Goal: Transaction & Acquisition: Book appointment/travel/reservation

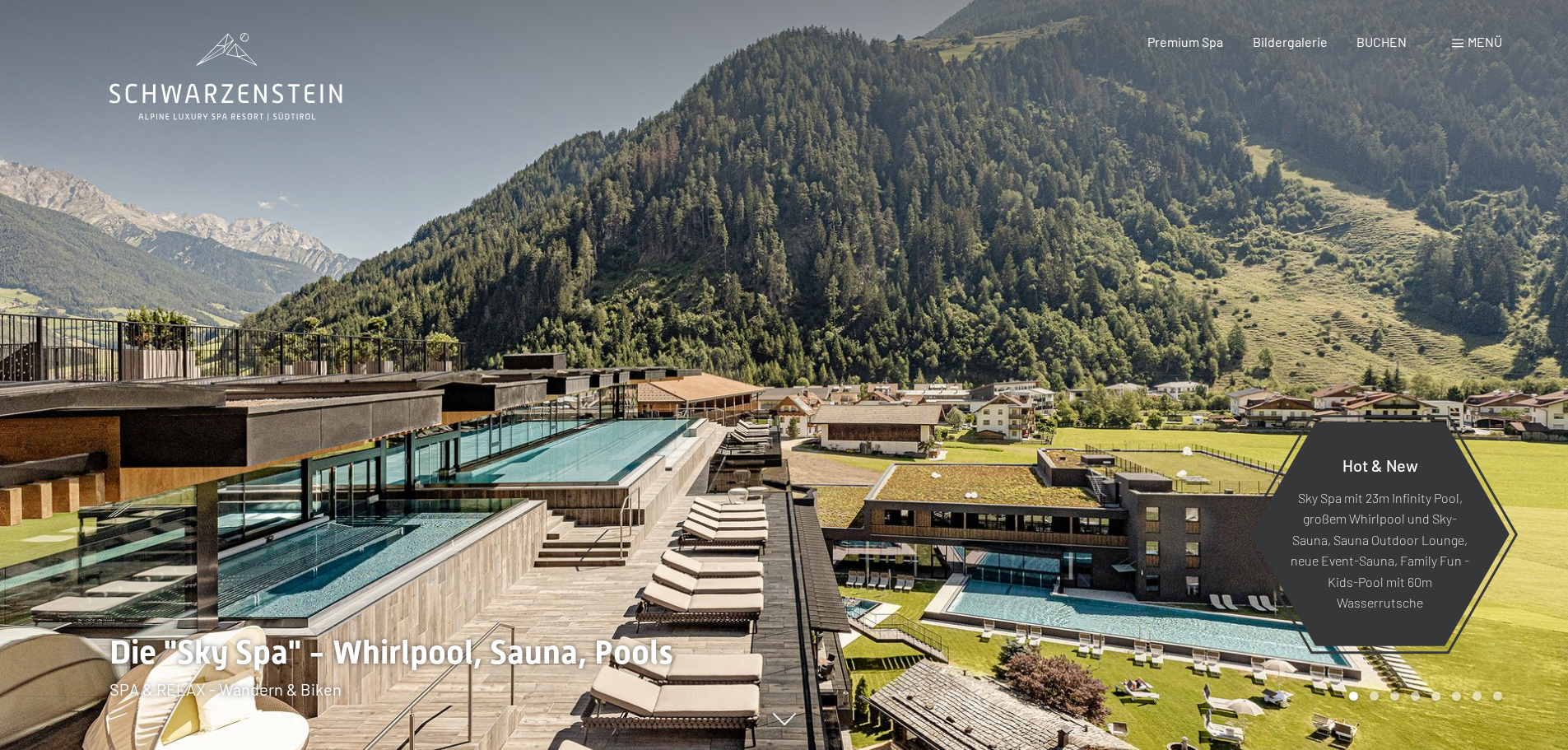
click at [1467, 39] on span "Menü" at bounding box center [1485, 42] width 35 height 16
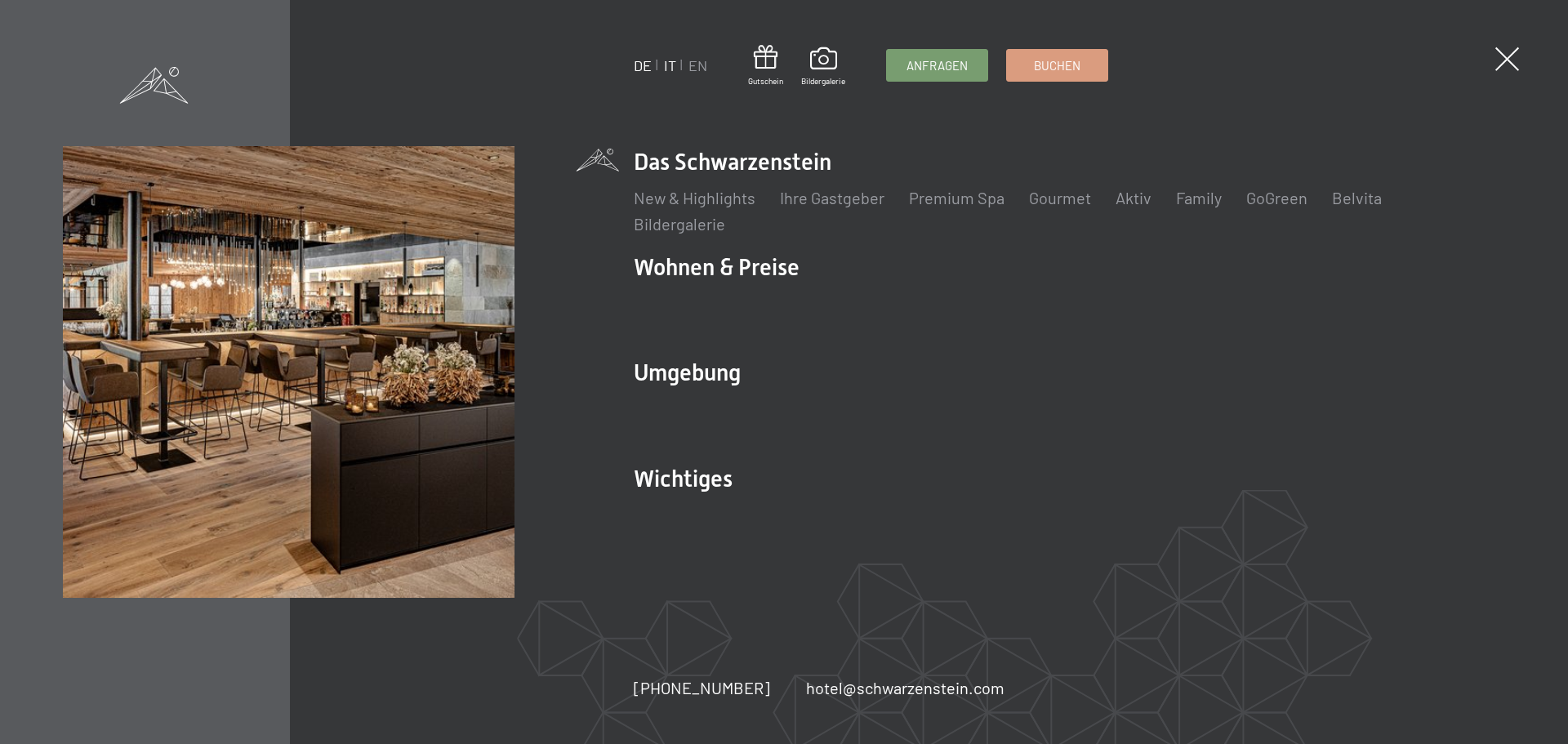
click at [664, 60] on link "IT" at bounding box center [670, 65] width 13 height 18
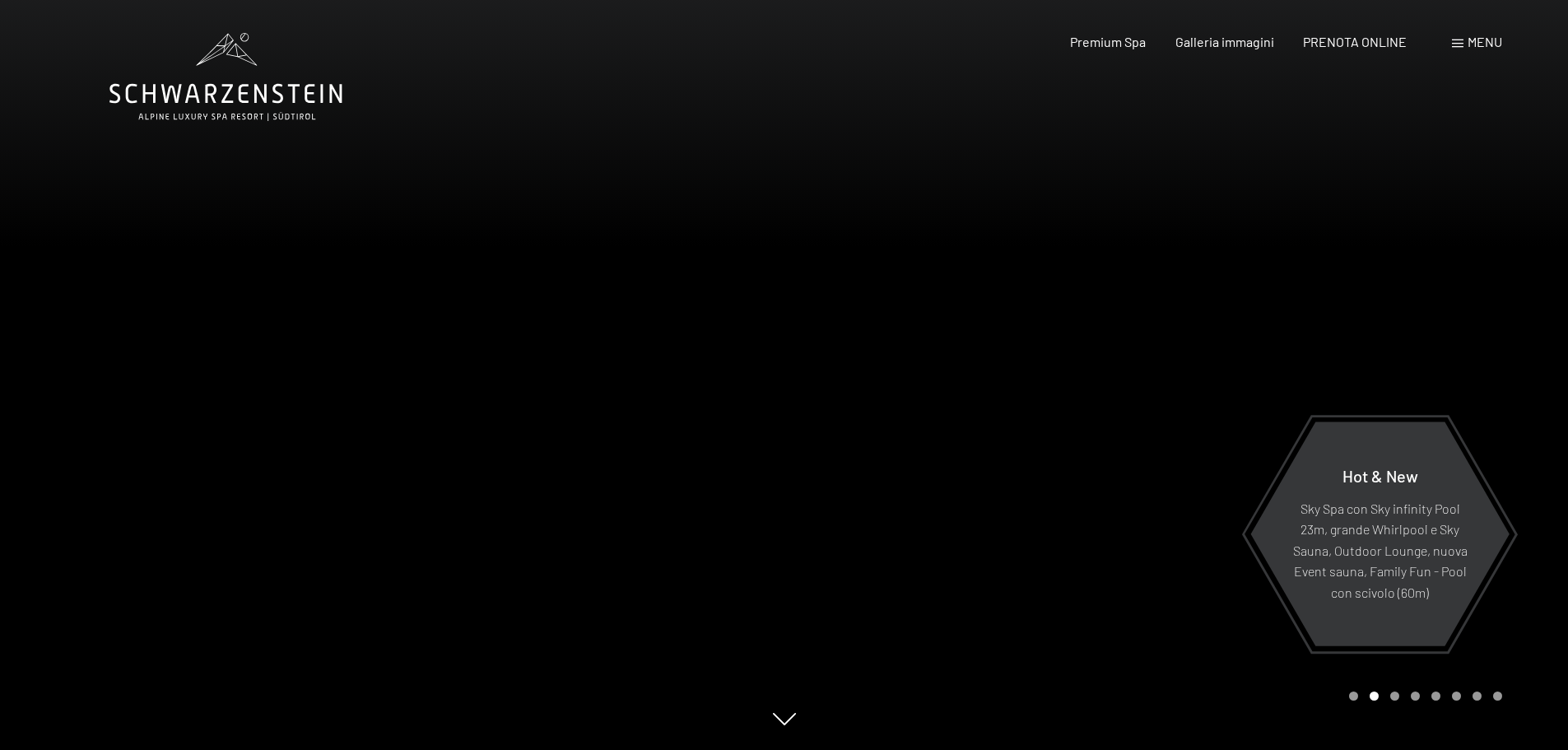
click at [1464, 39] on div "Menu" at bounding box center [1477, 42] width 50 height 18
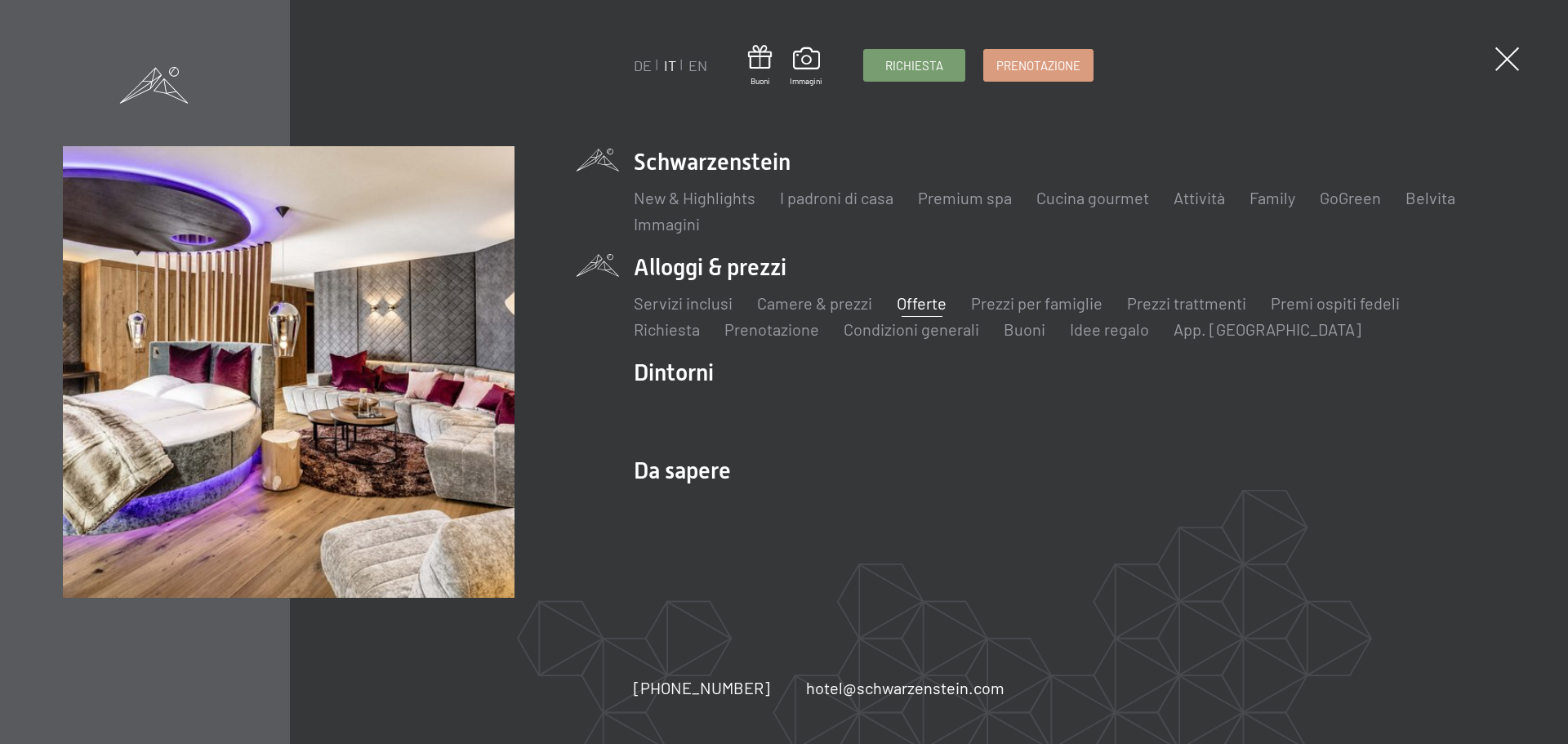
click at [917, 298] on link "Offerte" at bounding box center [921, 303] width 50 height 19
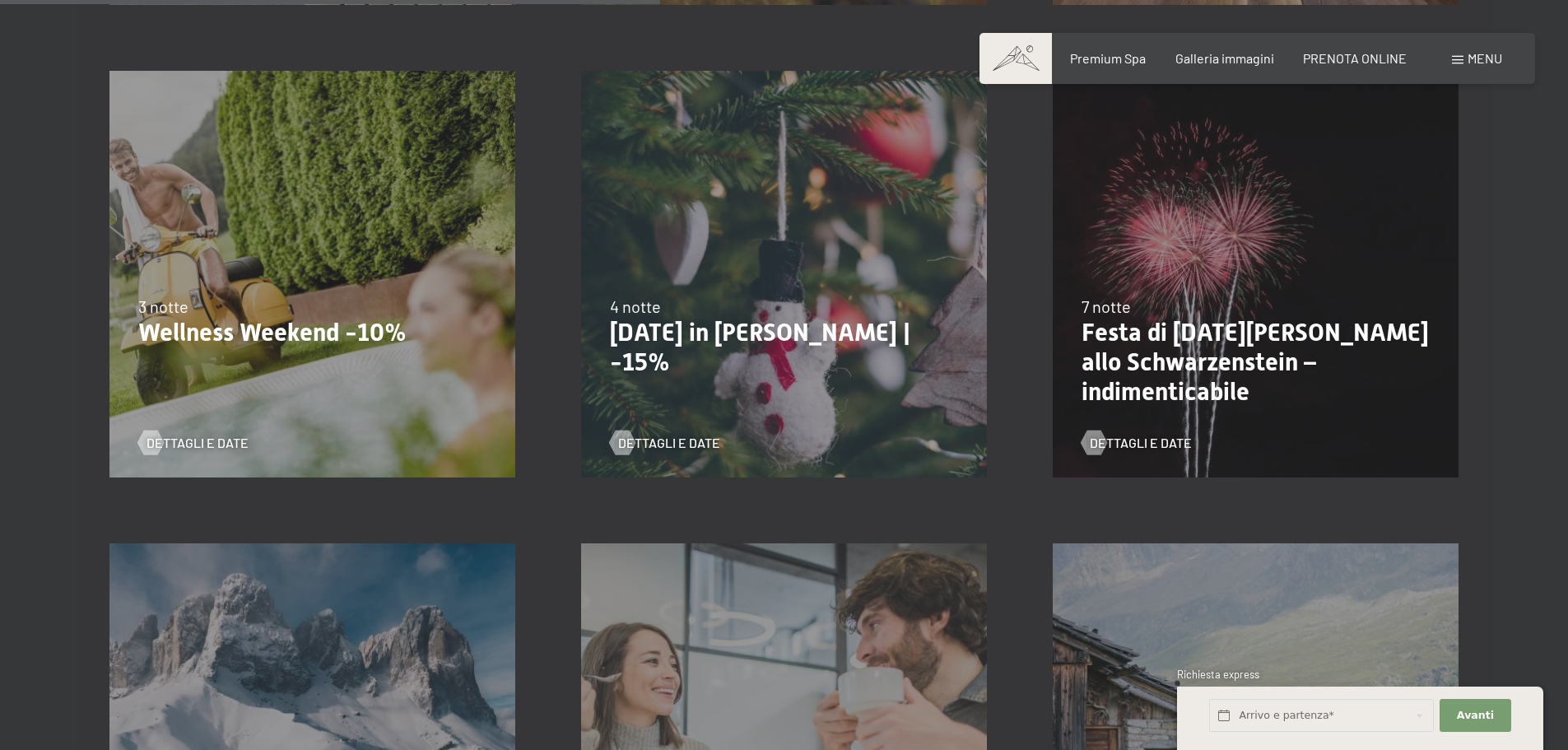
scroll to position [1399, 0]
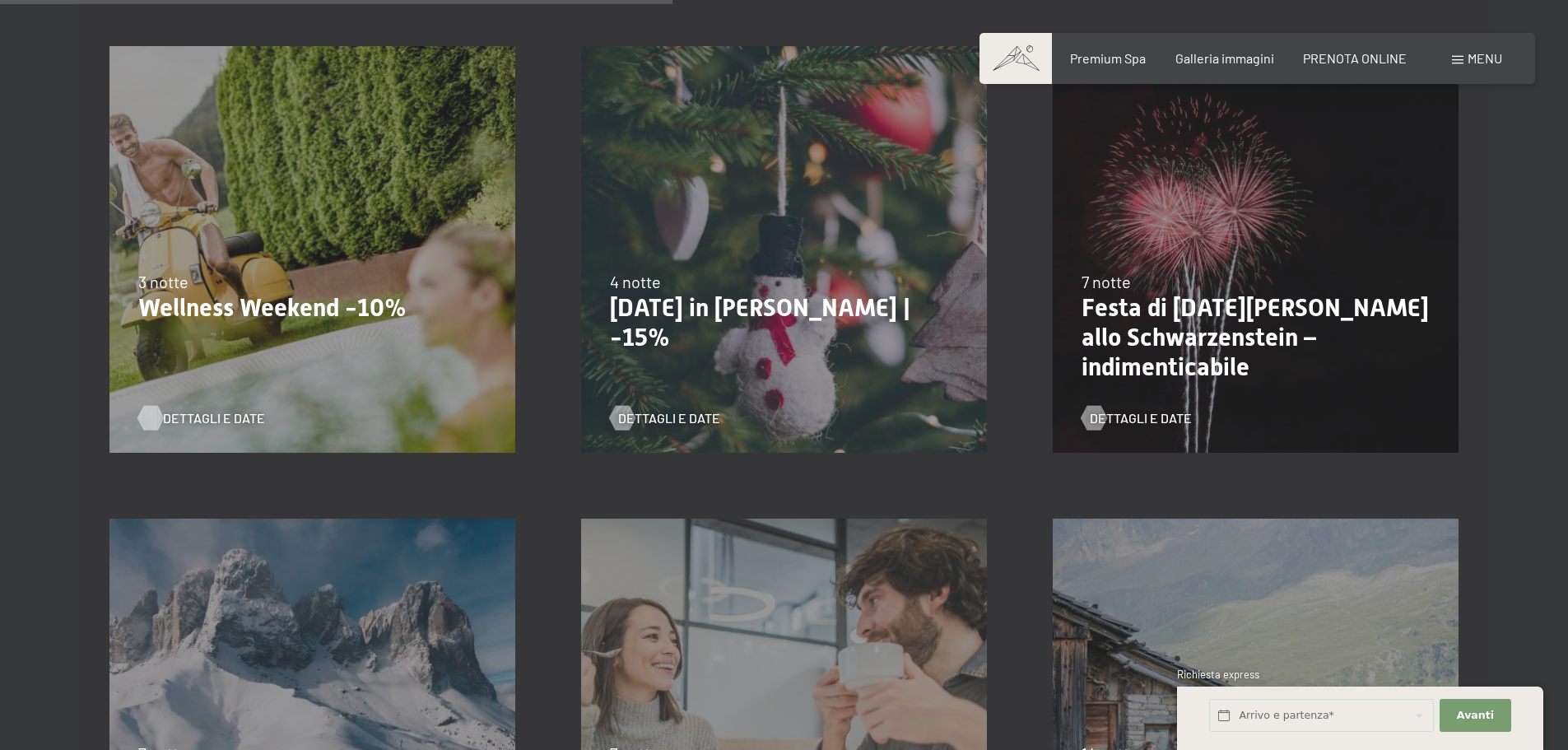
click at [208, 417] on span "Dettagli e Date" at bounding box center [213, 418] width 102 height 18
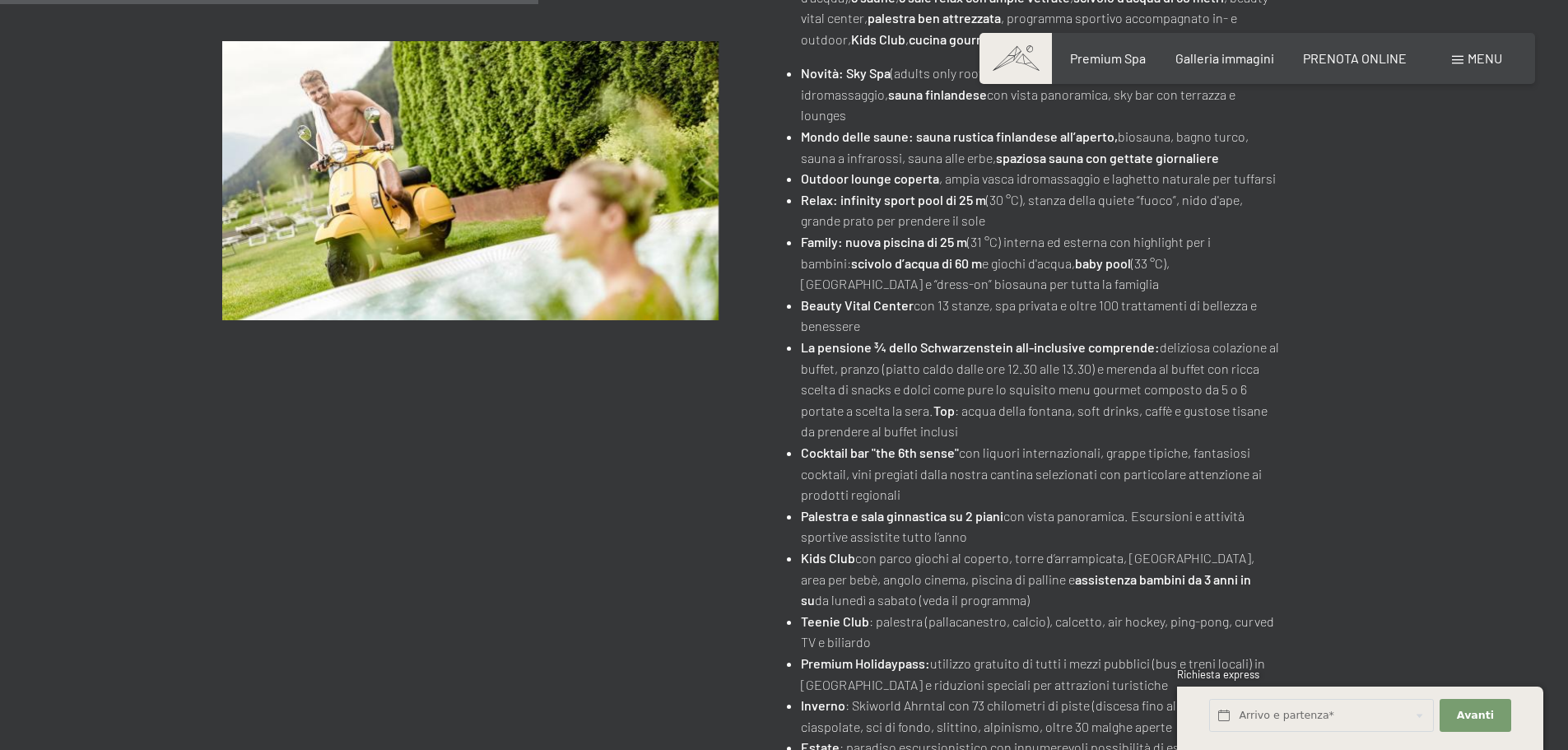
scroll to position [659, 0]
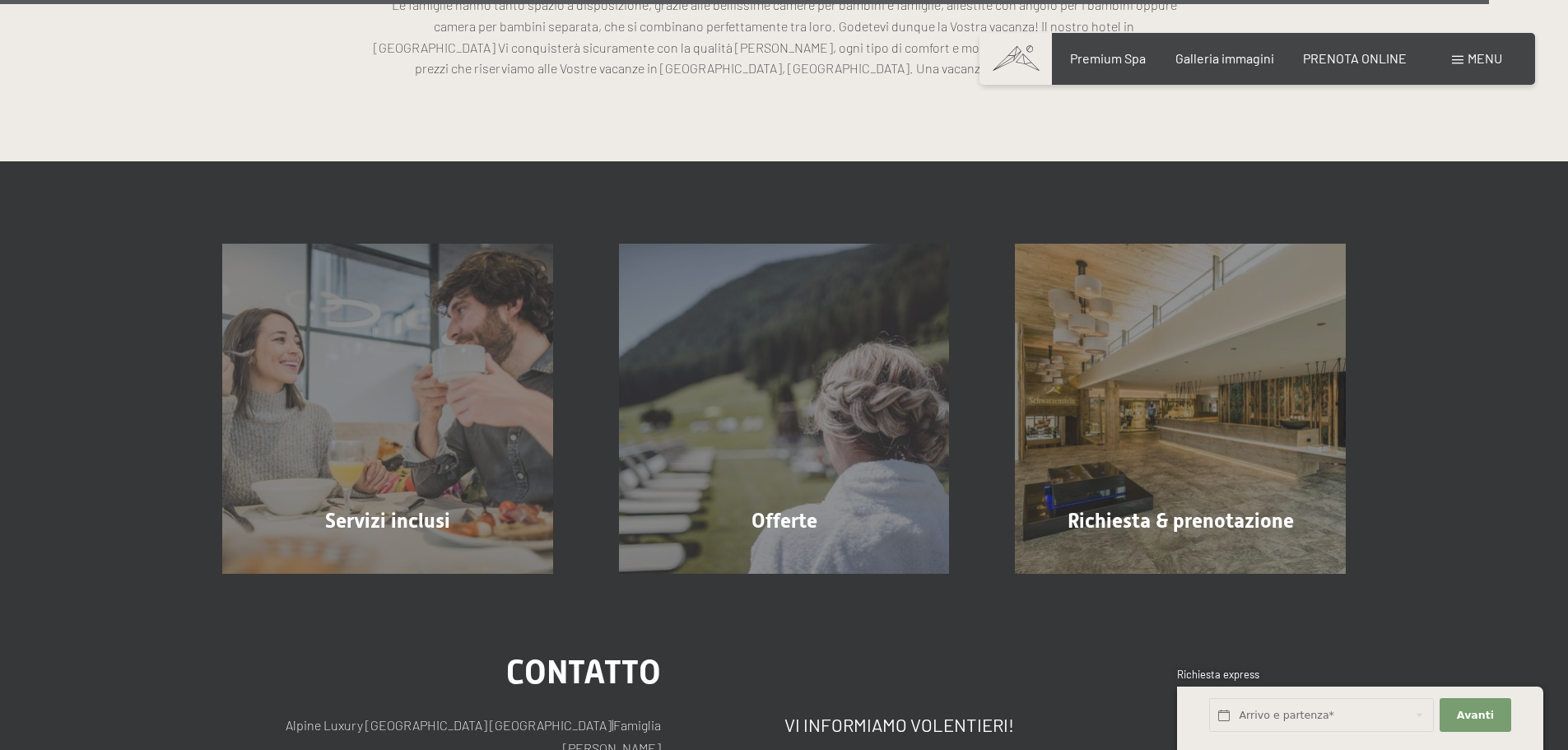
scroll to position [5185, 0]
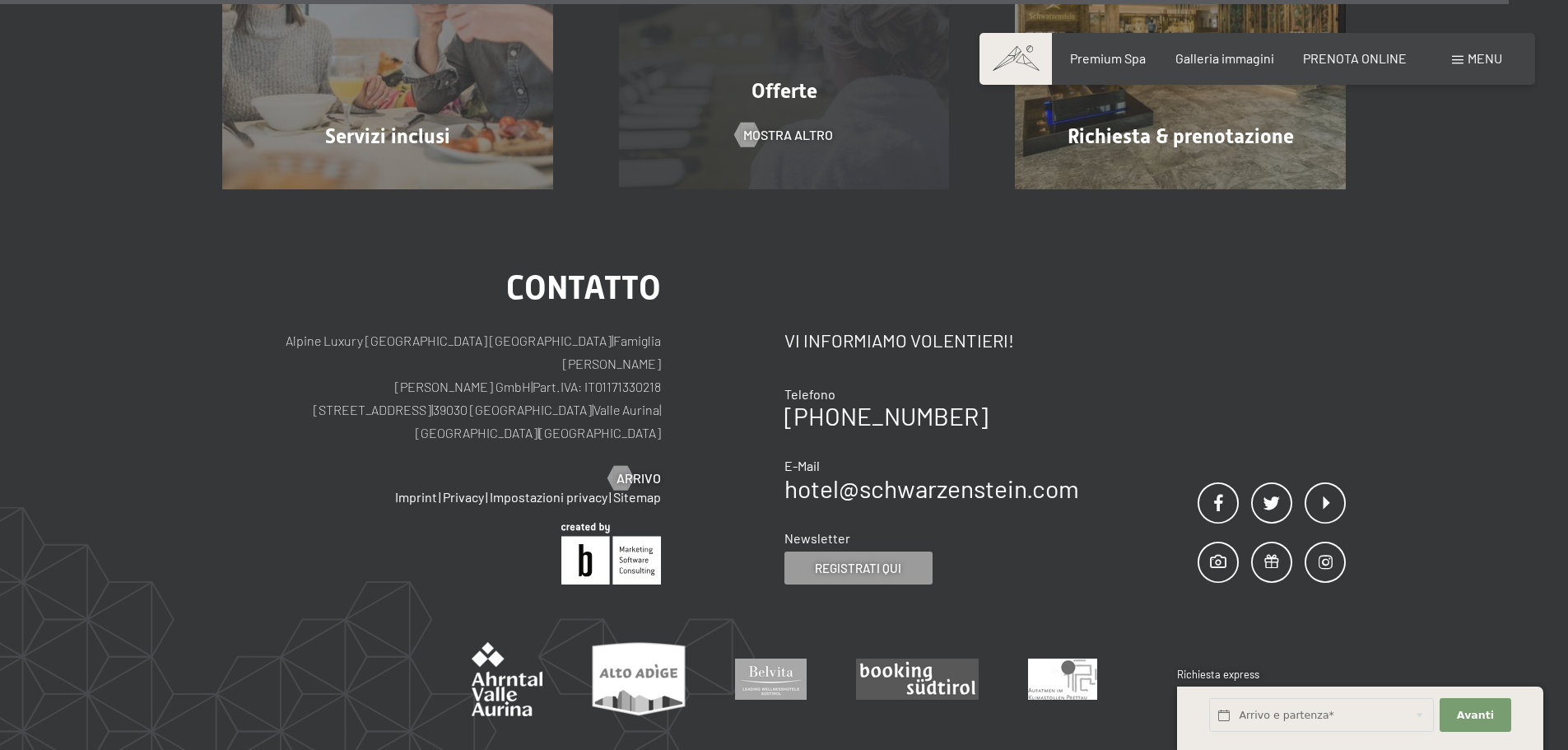
click at [778, 144] on span "mostra altro" at bounding box center [788, 135] width 89 height 18
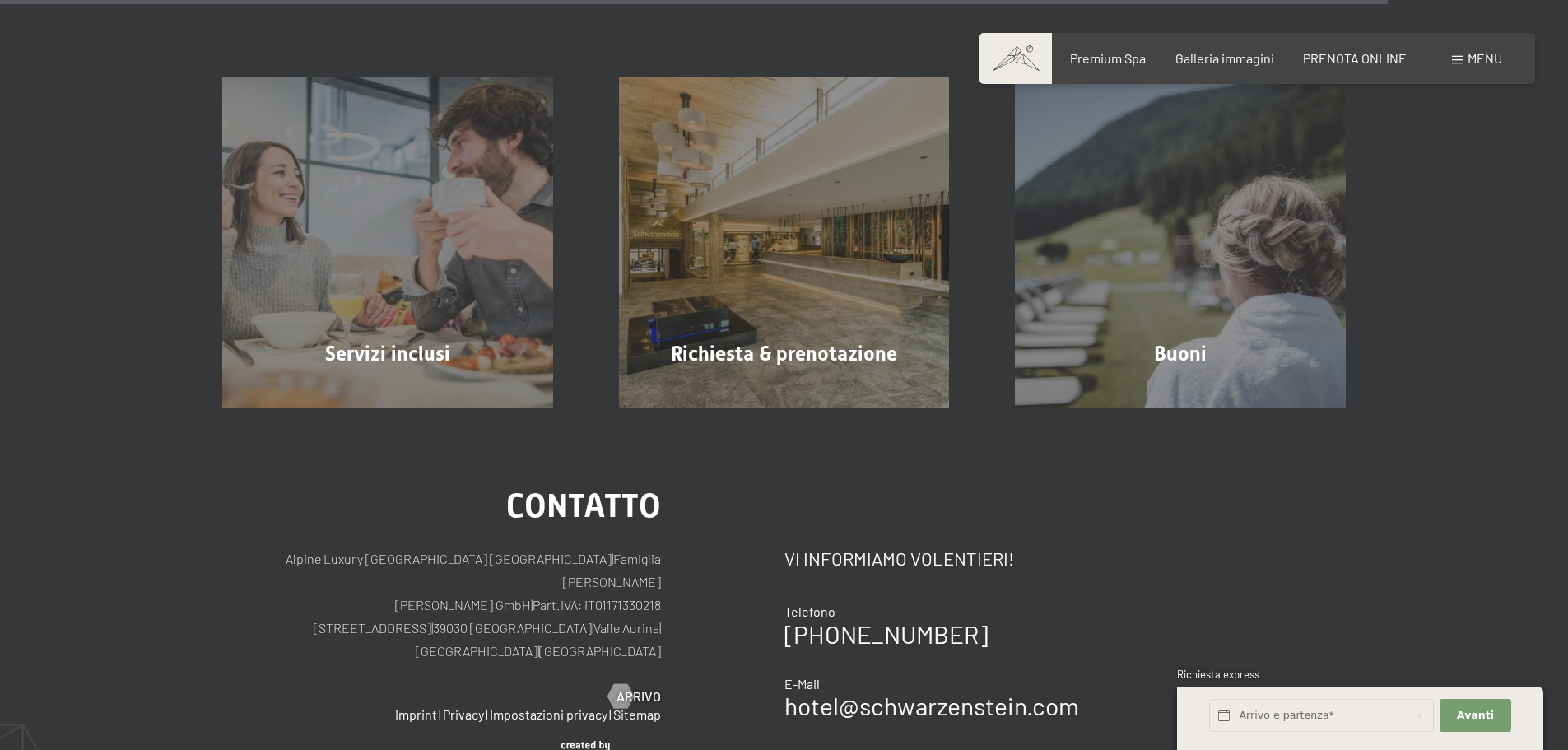
scroll to position [2963, 0]
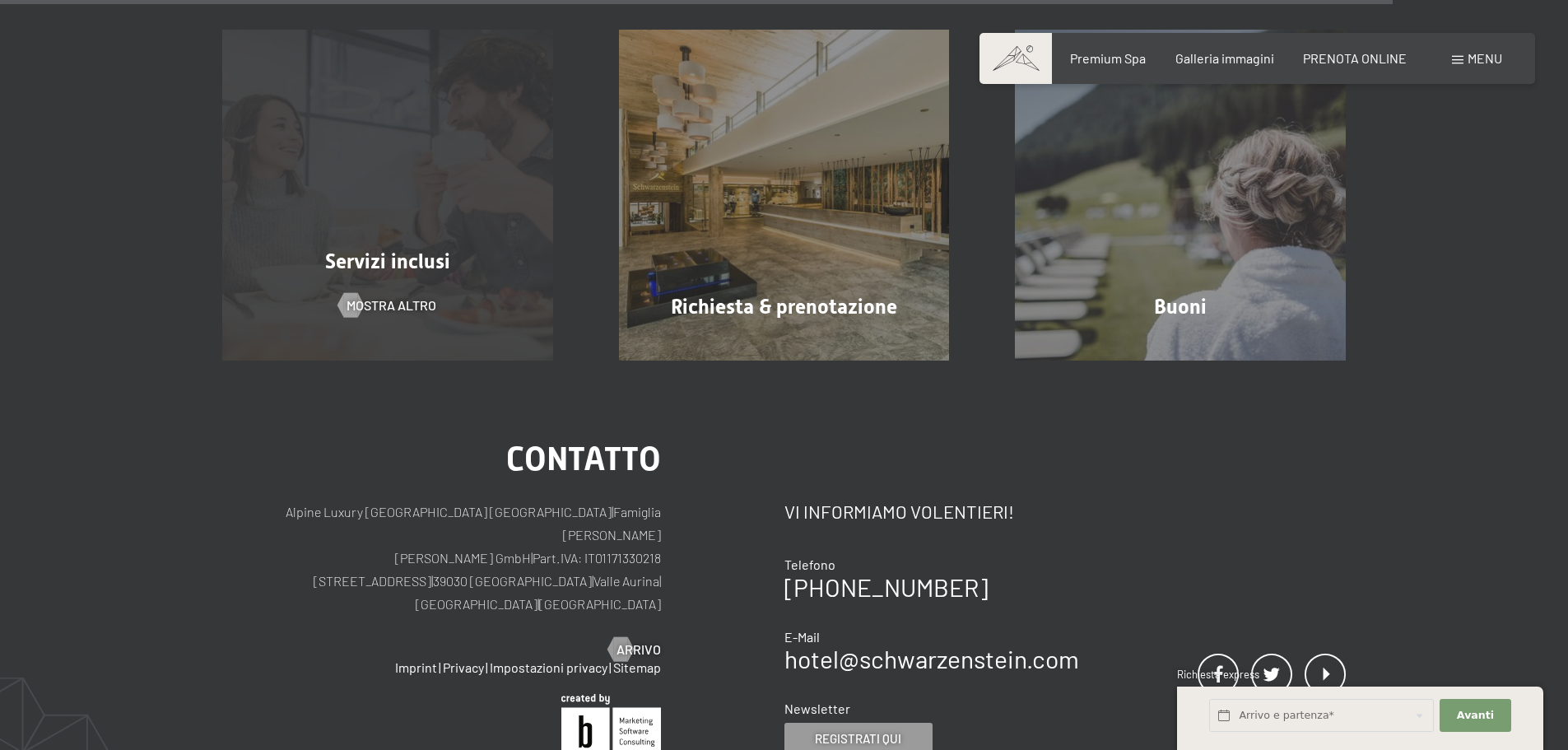
click at [415, 231] on div "Servizi inclusi mostra altro" at bounding box center [387, 195] width 397 height 331
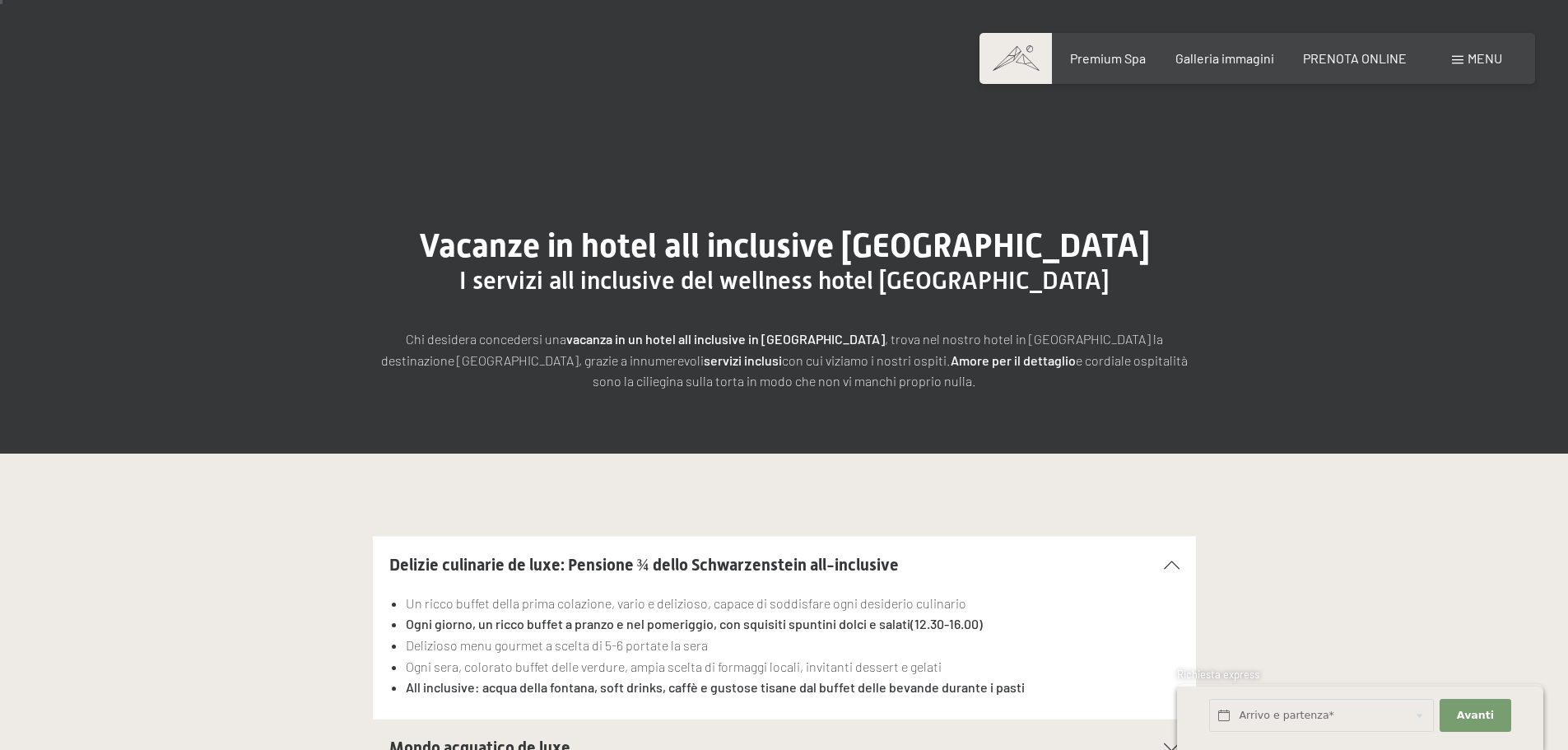
scroll to position [411, 0]
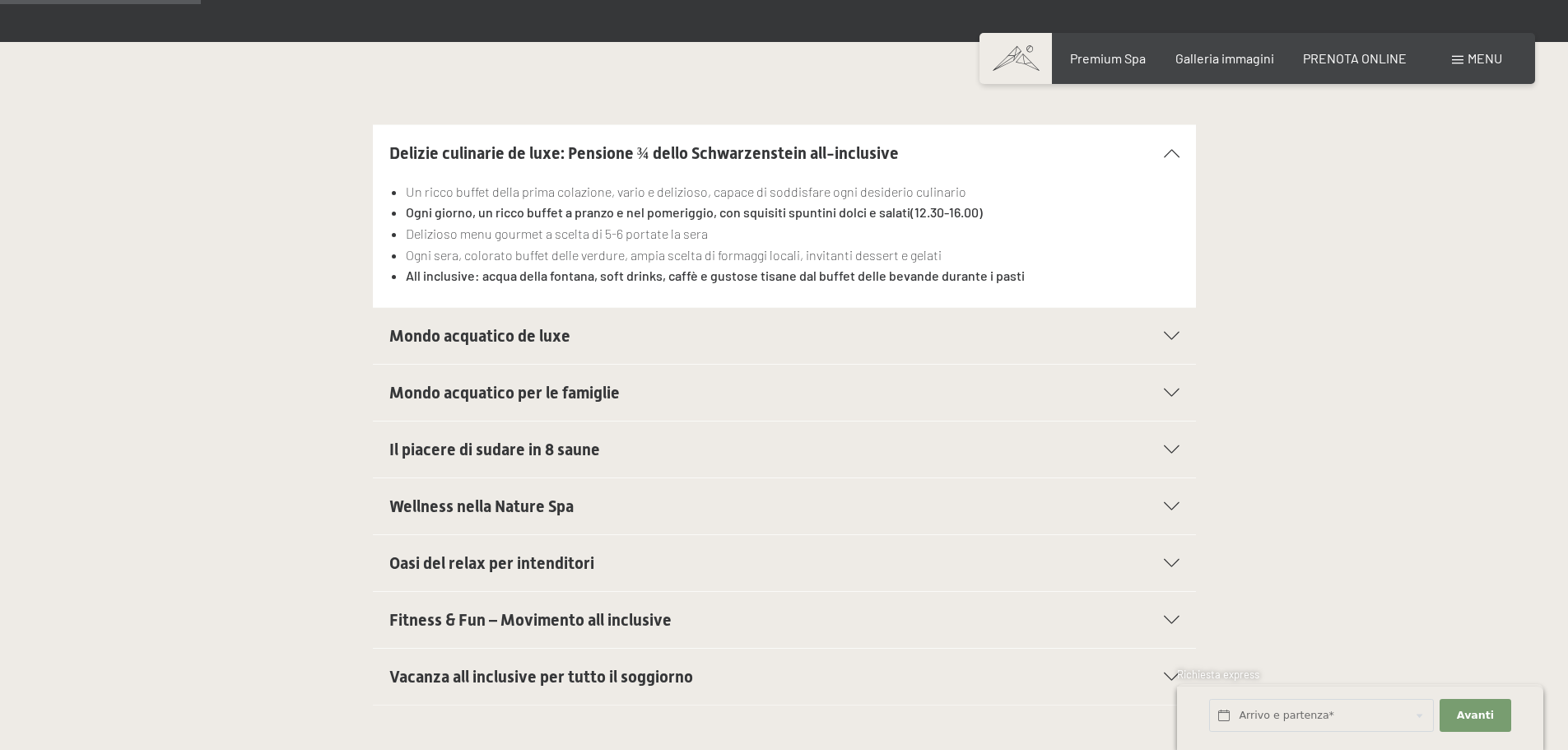
click at [559, 379] on div "Mondo acquatico per le famiglie" at bounding box center [784, 393] width 790 height 56
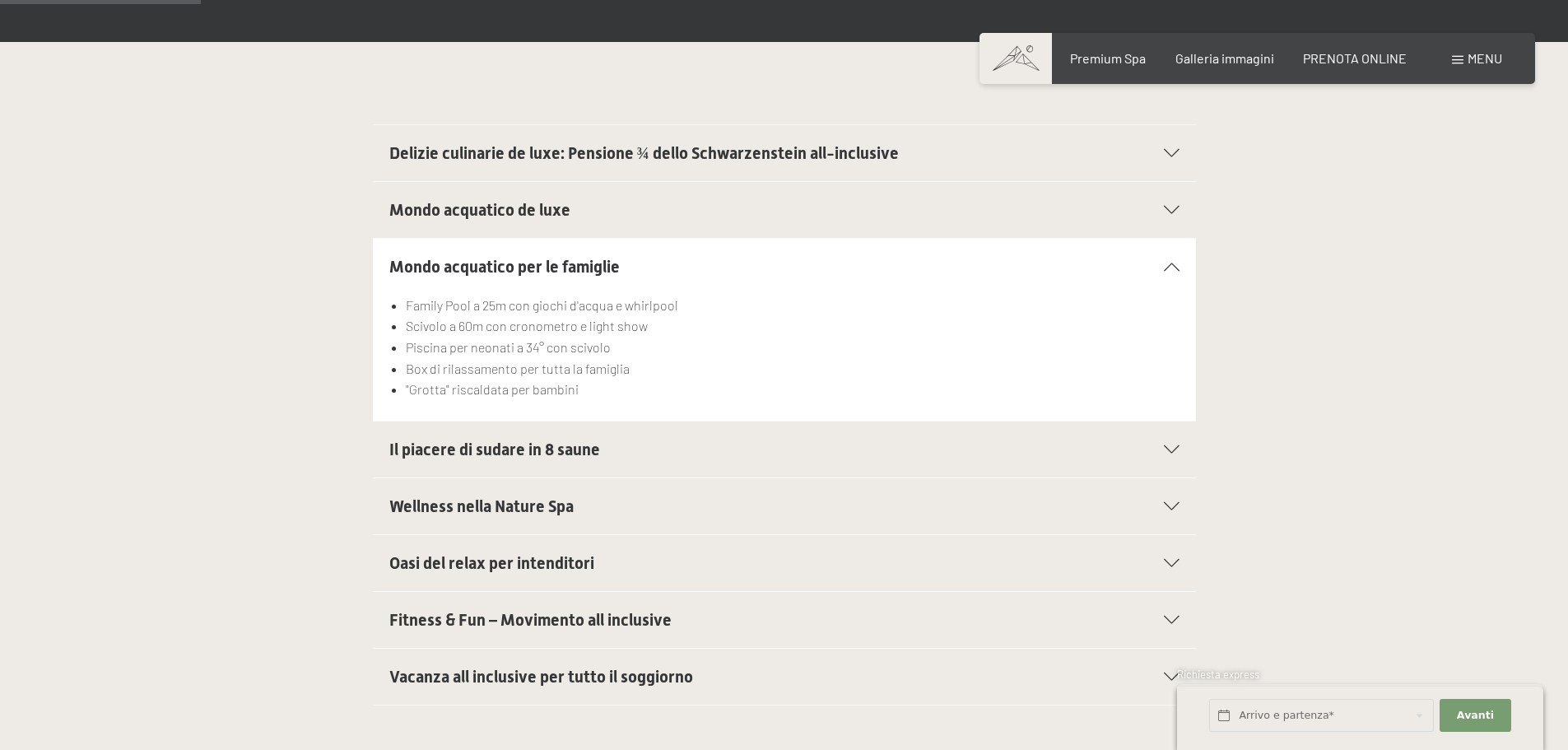
click at [603, 257] on span "Mondo acquatico per le famiglie" at bounding box center [505, 267] width 231 height 19
